Goal: Find specific page/section: Find specific page/section

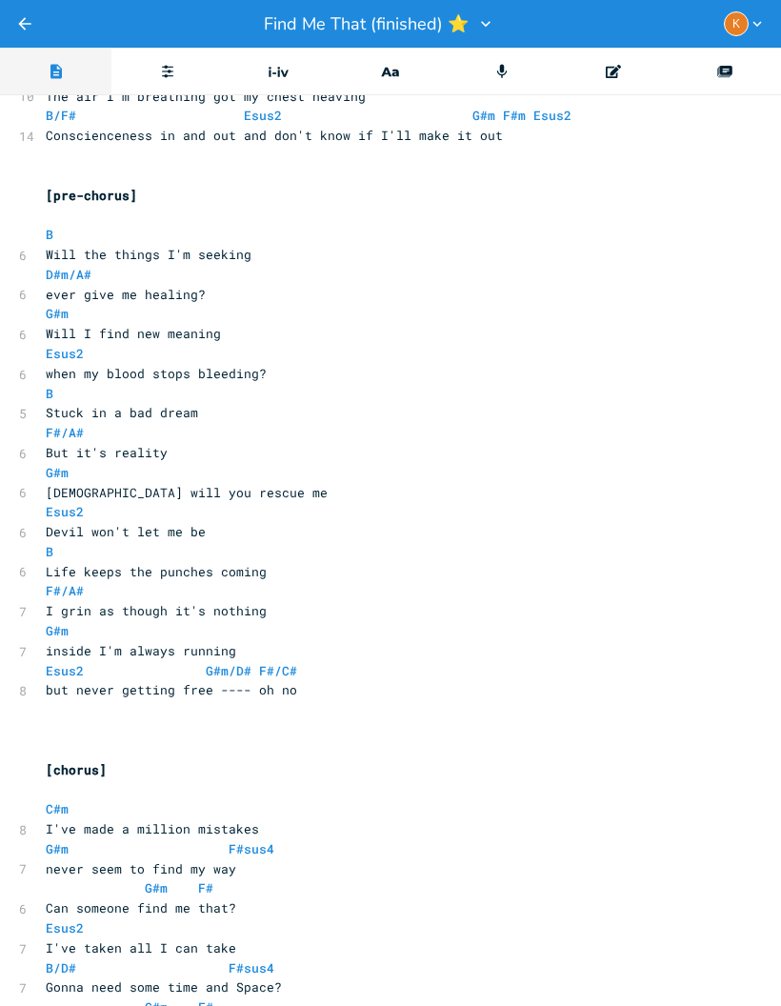
click at [16, 17] on icon "Back" at bounding box center [24, 23] width 19 height 19
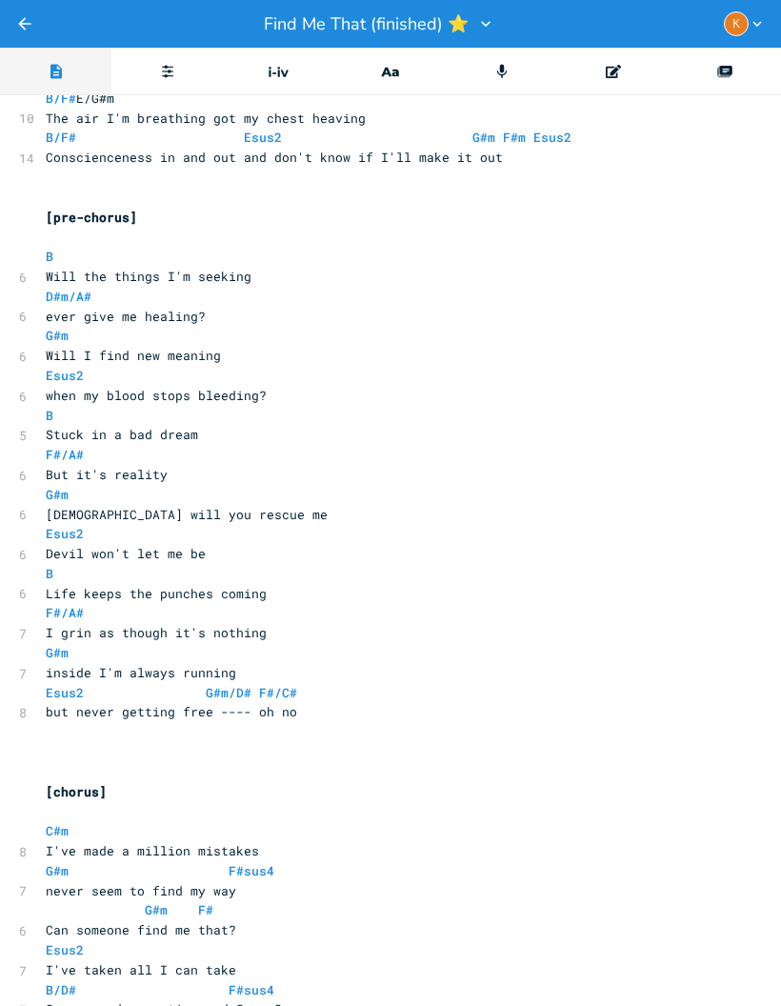
scroll to position [253, 0]
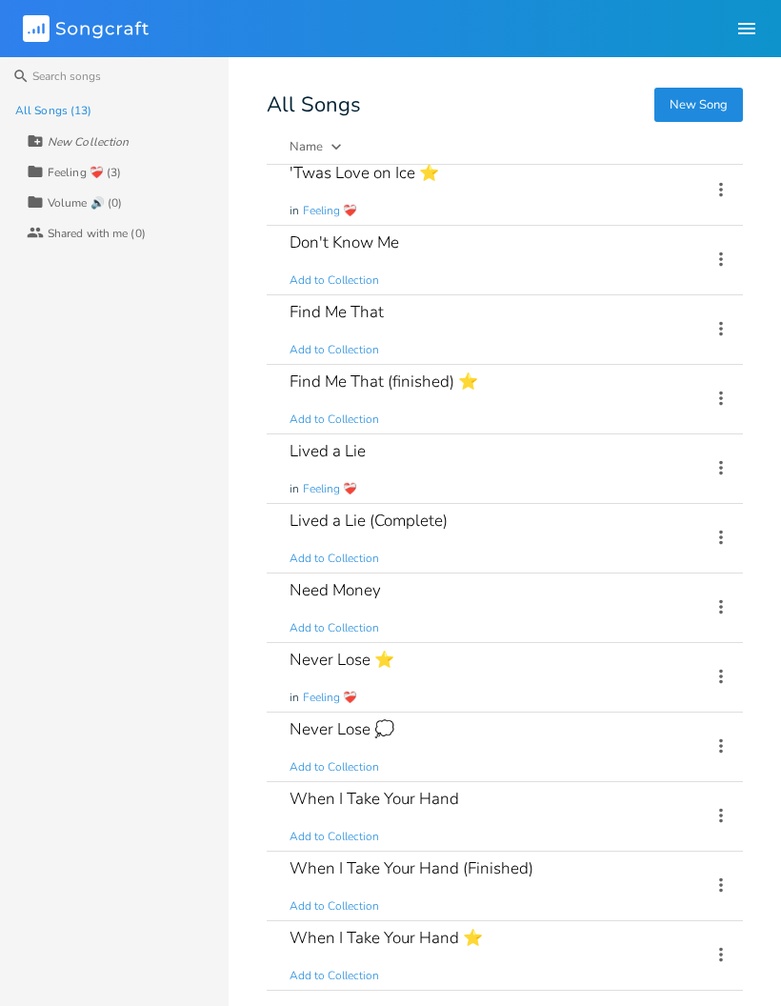
scroll to position [78, 0]
click at [520, 674] on div "Never Lose ⭐ in Feeling ❤️‍🩹" at bounding box center [489, 677] width 398 height 69
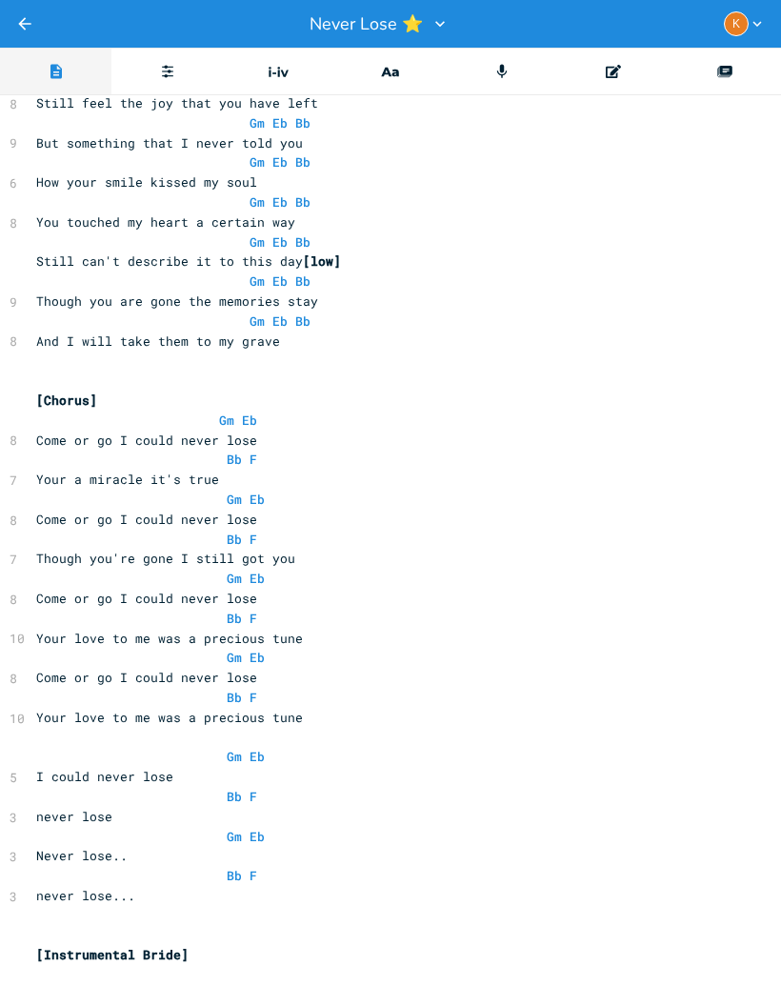
scroll to position [1107, 10]
click at [26, 22] on icon "Back" at bounding box center [24, 23] width 19 height 19
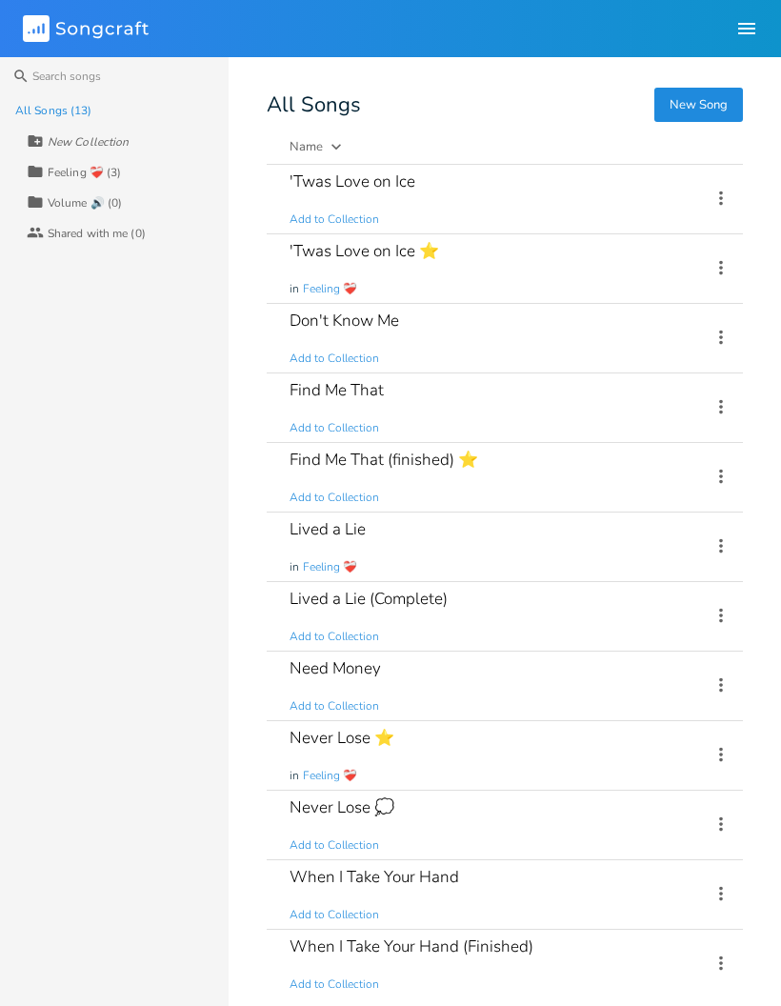
click at [545, 475] on div "Find Me That (finished) ⭐ Add to Collection" at bounding box center [489, 477] width 398 height 69
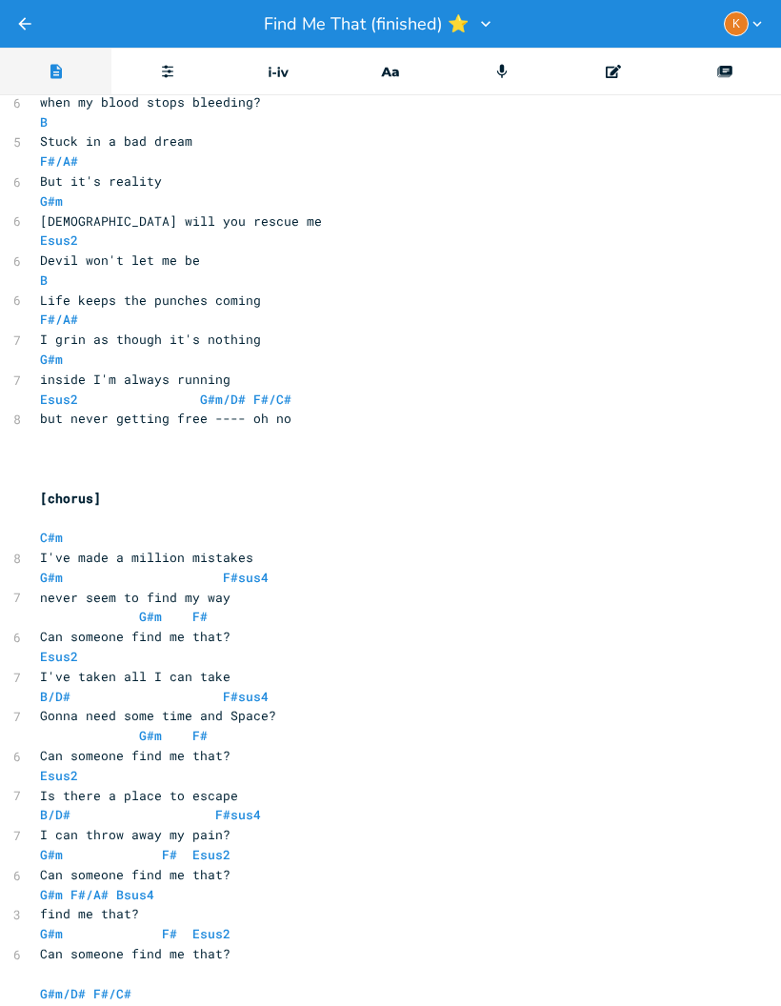
scroll to position [555, 6]
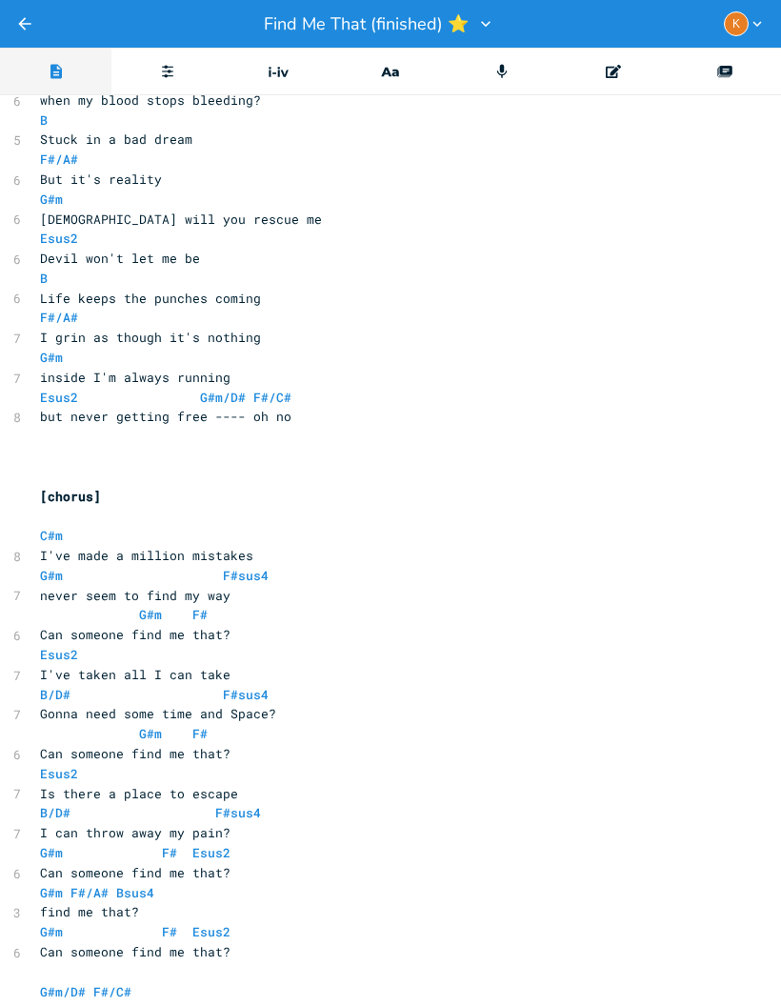
click at [30, 16] on icon "Back" at bounding box center [24, 23] width 19 height 19
